Goal: Information Seeking & Learning: Learn about a topic

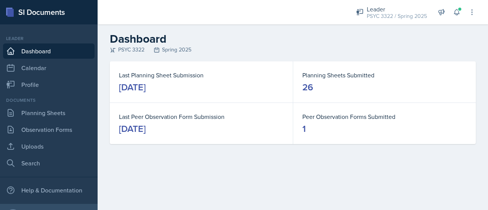
scroll to position [1180, 0]
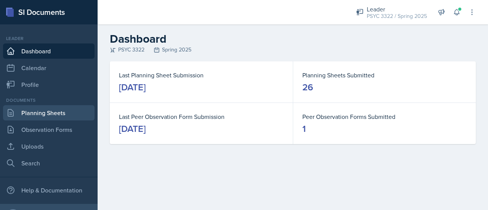
click at [58, 116] on link "Planning Sheets" at bounding box center [49, 112] width 92 height 15
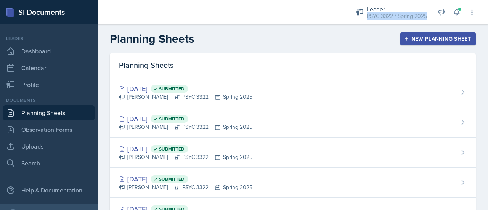
type textarea "PSYC 3322 / Spring 2025 Planning Sheets"
click at [403, 25] on div "Leader PSYC 3322 / Spring 2025 Leader PSYC 3322 / Fall 2025 Leader PSYC 3322 / …" at bounding box center [293, 105] width 391 height 210
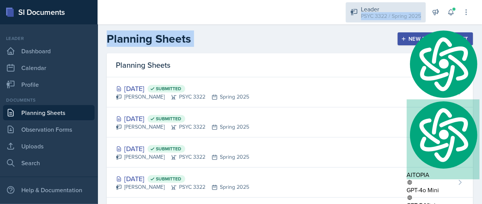
click at [384, 16] on div "PSYC 3322 / Spring 2025" at bounding box center [391, 16] width 60 height 8
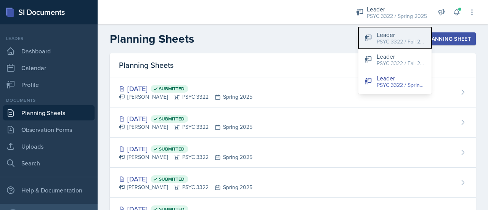
click at [384, 30] on div "Leader" at bounding box center [401, 34] width 49 height 9
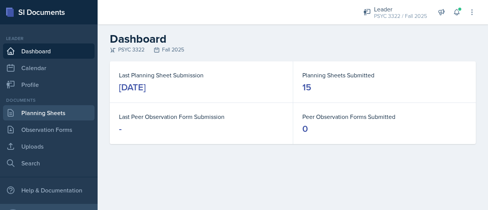
click at [36, 111] on link "Planning Sheets" at bounding box center [49, 112] width 92 height 15
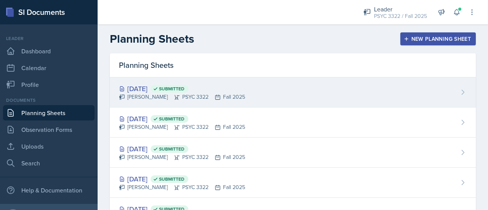
click at [199, 81] on div "[DATE] Submitted [PERSON_NAME] PSYC 3322 Fall 2025" at bounding box center [293, 92] width 366 height 30
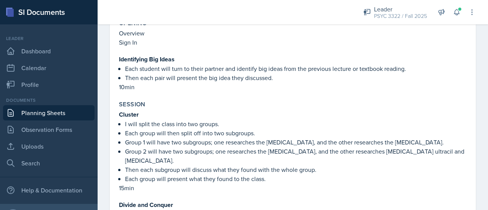
scroll to position [1453, 0]
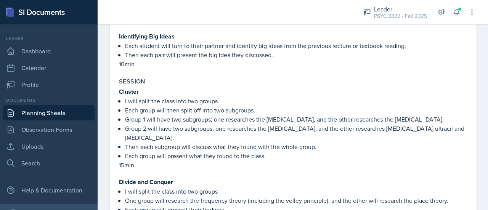
click at [257, 151] on p "Each group will present what they found to the class." at bounding box center [296, 155] width 342 height 9
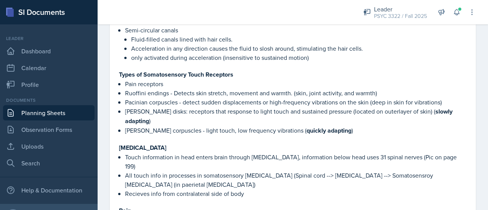
scroll to position [573, 0]
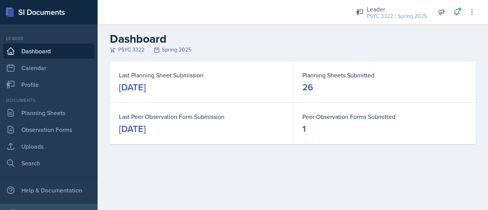
scroll to position [1180, 0]
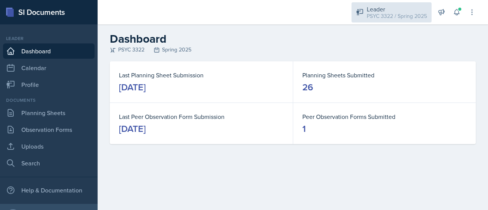
click at [384, 15] on div "PSYC 3322 / Spring 2025" at bounding box center [397, 16] width 60 height 8
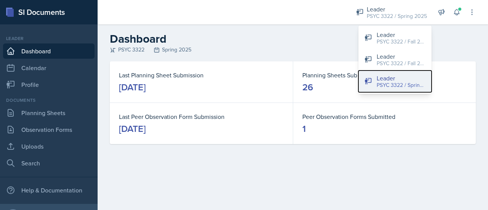
click at [392, 77] on div "Leader" at bounding box center [401, 78] width 49 height 9
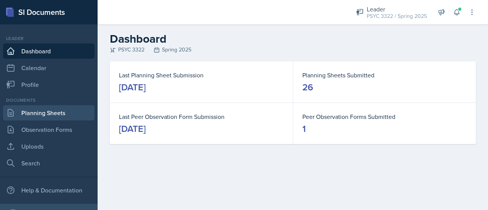
drag, startPoint x: 346, startPoint y: 88, endPoint x: 55, endPoint y: 106, distance: 291.1
click at [55, 106] on link "Planning Sheets" at bounding box center [49, 112] width 92 height 15
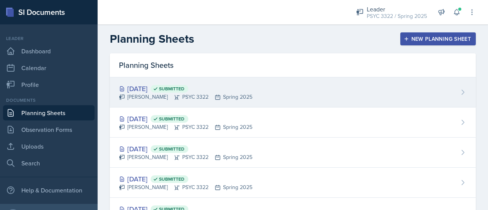
click at [150, 93] on div "Troy Broome PSYC 3322 Spring 2025" at bounding box center [185, 97] width 133 height 8
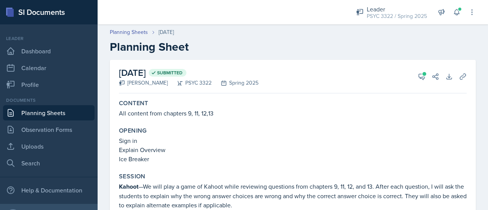
click at [387, 23] on div "Leader PSYC 3322 / Spring 2025 Leader PSYC 3322 / Fall 2025 Leader PSYC 3322 / …" at bounding box center [411, 12] width 130 height 24
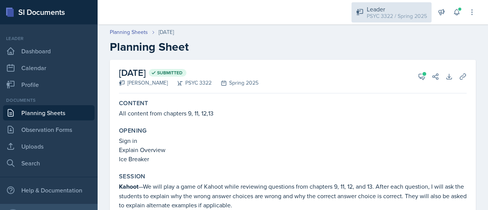
click at [395, 19] on div "PSYC 3322 / Spring 2025" at bounding box center [397, 16] width 60 height 8
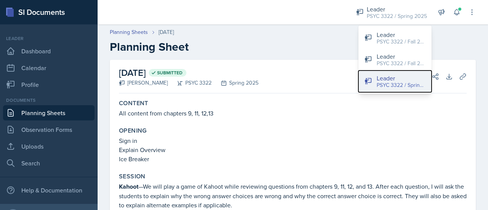
click at [387, 85] on div "PSYC 3322 / Spring 2025" at bounding box center [401, 85] width 49 height 8
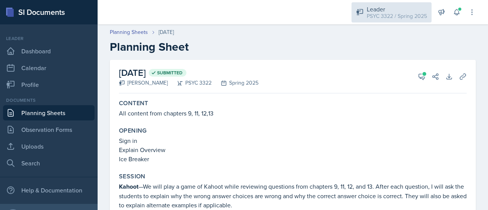
click at [368, 13] on div "PSYC 3322 / Spring 2025" at bounding box center [397, 16] width 60 height 8
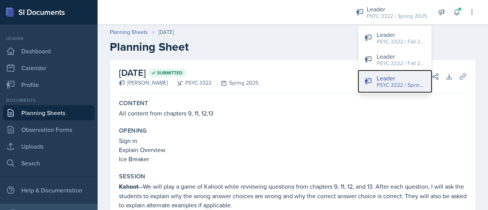
click at [396, 82] on div "PSYC 3322 / Spring 2025" at bounding box center [401, 85] width 49 height 8
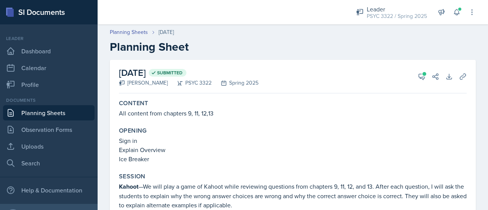
click at [37, 119] on link "Planning Sheets" at bounding box center [49, 112] width 92 height 15
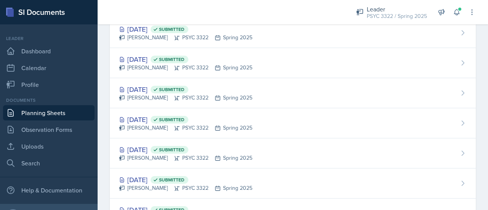
scroll to position [181, 0]
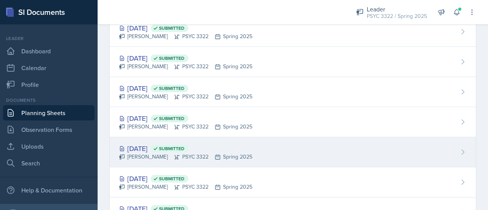
click at [136, 151] on div "Mar 31st, 2025 Submitted" at bounding box center [185, 148] width 133 height 10
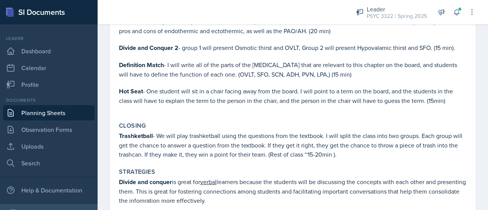
scroll to position [635, 0]
click at [232, 125] on div "Closing Trashketball - We will play trashketball using the questions from the t…" at bounding box center [293, 140] width 354 height 43
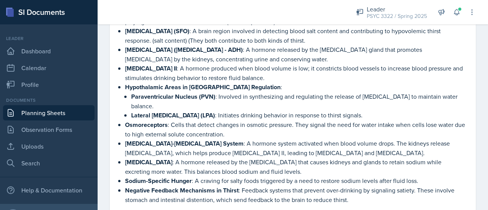
scroll to position [377, 0]
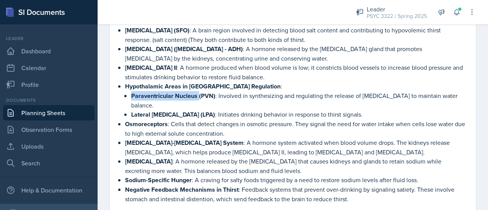
drag, startPoint x: 131, startPoint y: 103, endPoint x: 198, endPoint y: 101, distance: 67.5
type textarea "Paraventricular Nucleus"
click at [198, 101] on li "Hypothalamic Areas in Thirst Regulation : Paraventricular Nucleus (PVN) : Invol…" at bounding box center [296, 101] width 342 height 38
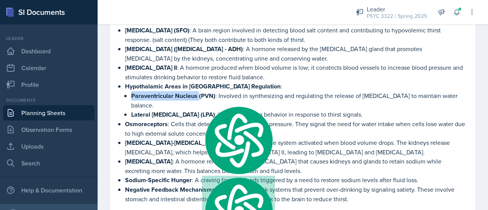
copy strong "Paraventricular Nucleus"
click at [192, 75] on p "Angiotensin II : A hormone produced when blood volume is low; it constricts blo…" at bounding box center [296, 72] width 342 height 19
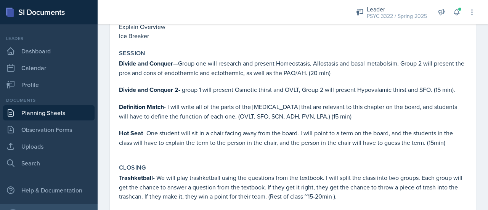
scroll to position [592, 0]
